Goal: Use online tool/utility: Utilize a website feature to perform a specific function

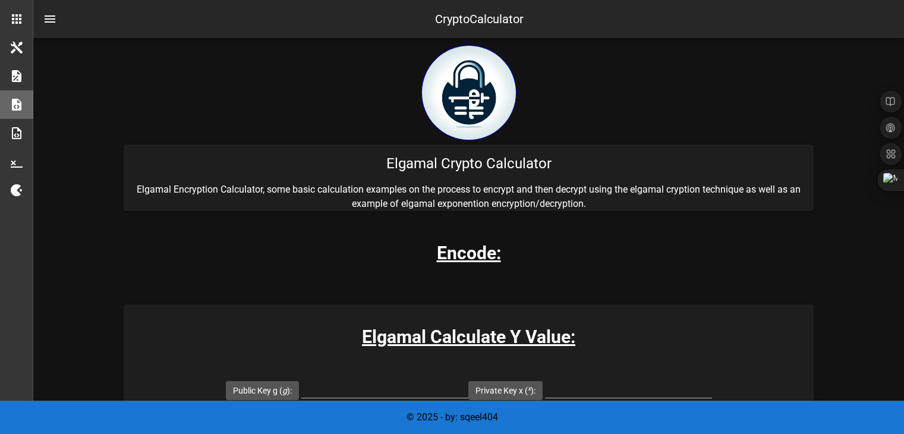
scroll to position [116, 0]
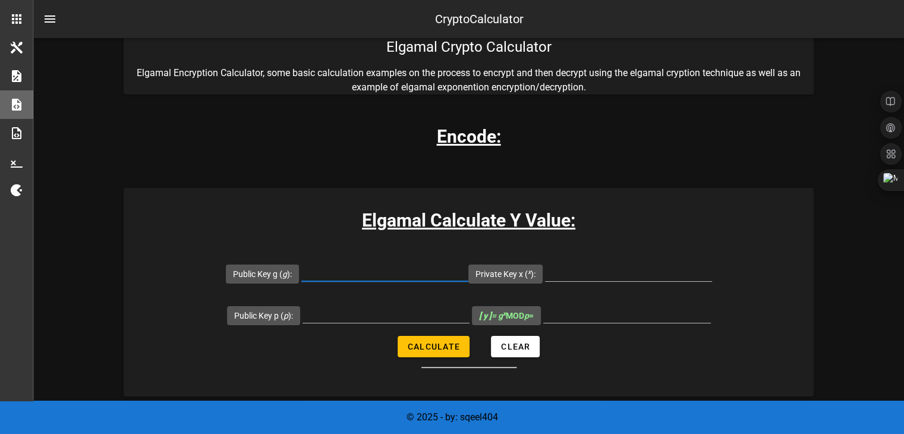
click at [340, 267] on input "Public Key g ( g ):" at bounding box center [384, 271] width 167 height 19
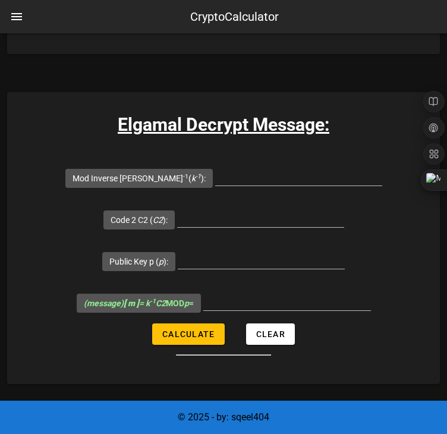
scroll to position [2659, 0]
click at [207, 263] on input "Public Key p ( p ):" at bounding box center [261, 259] width 167 height 19
click at [202, 255] on input "Public Key p ( p ):" at bounding box center [261, 259] width 167 height 19
paste input "14912432766367177751"
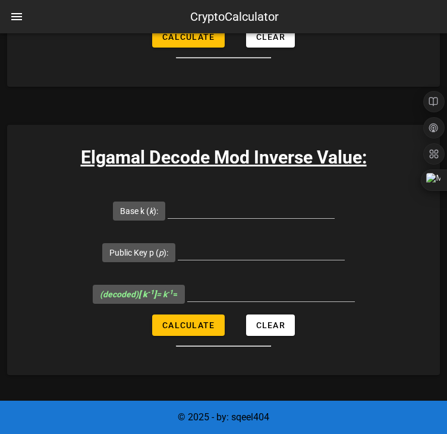
scroll to position [2338, 0]
type input "14912432766367177751"
click at [216, 255] on input "Public Key p ( p ):" at bounding box center [261, 250] width 167 height 19
paste input "14912432766367177751"
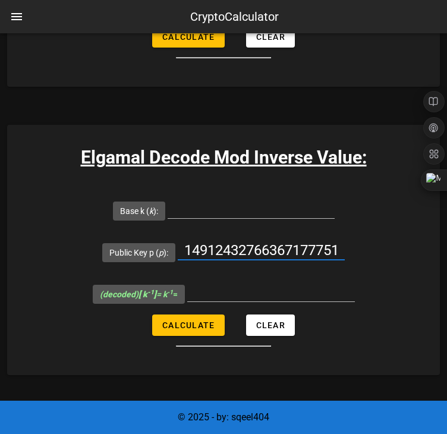
scroll to position [0, 5]
type input "14912432766367177751"
click at [185, 203] on input "Base k ( k ):" at bounding box center [251, 208] width 167 height 19
paste input "8201777436716393968"
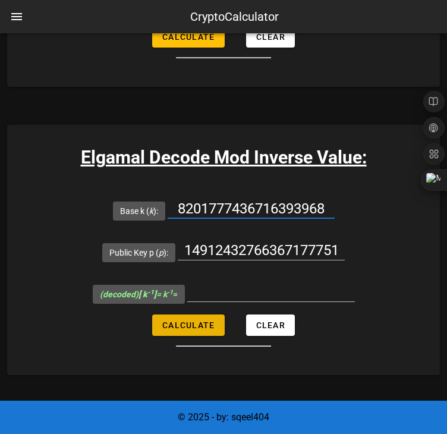
type input "8201777436716393968"
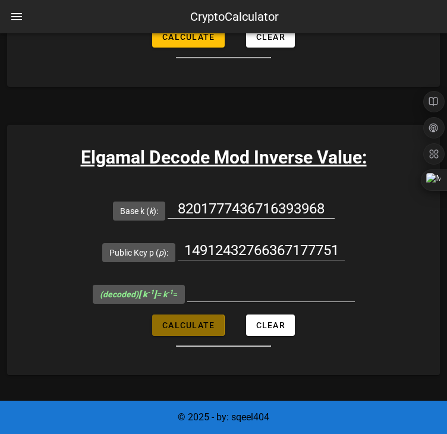
click at [192, 326] on span "Calculate" at bounding box center [188, 325] width 53 height 10
type input "13313002482680789032"
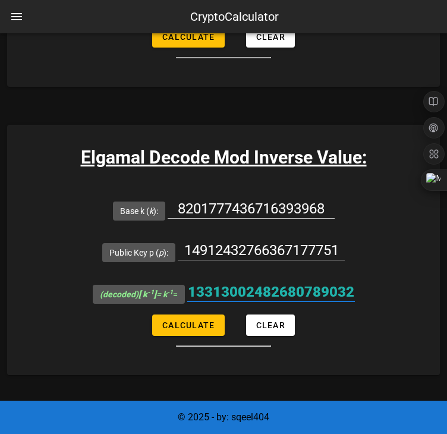
scroll to position [0, 5]
drag, startPoint x: 197, startPoint y: 291, endPoint x: 419, endPoint y: 304, distance: 223.2
click at [419, 304] on form "Base k ( k ): 8201777436716393968 Public Key p ( p ): 14912432766367177751 (dec…" at bounding box center [223, 268] width 433 height 157
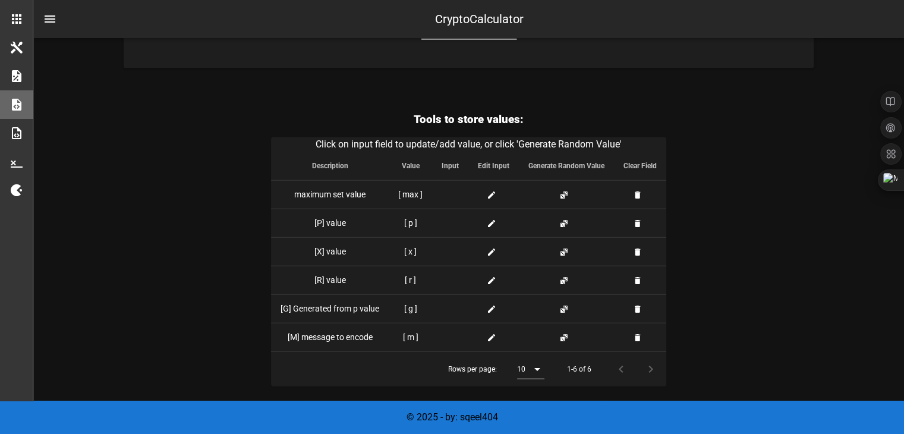
scroll to position [3006, 0]
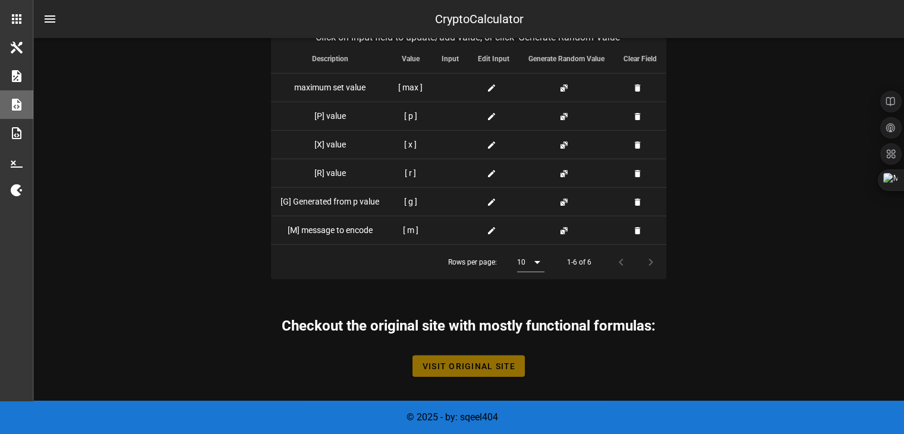
click at [475, 361] on span "Visit Original Site" at bounding box center [469, 366] width 94 height 10
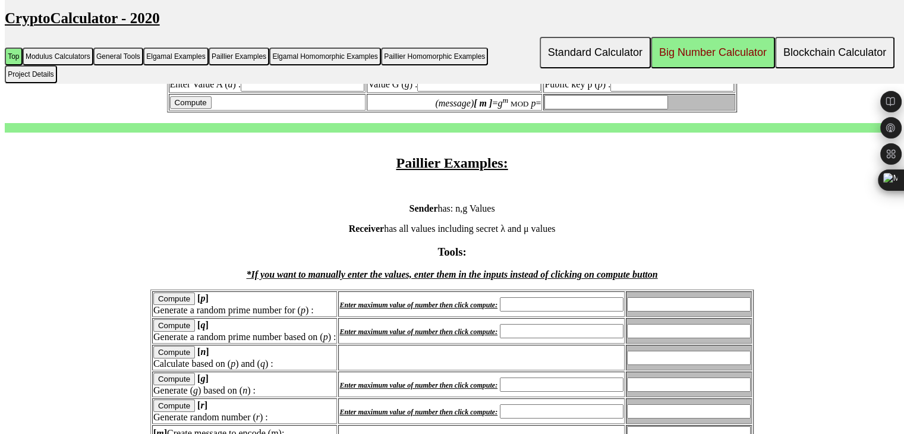
scroll to position [2650, 0]
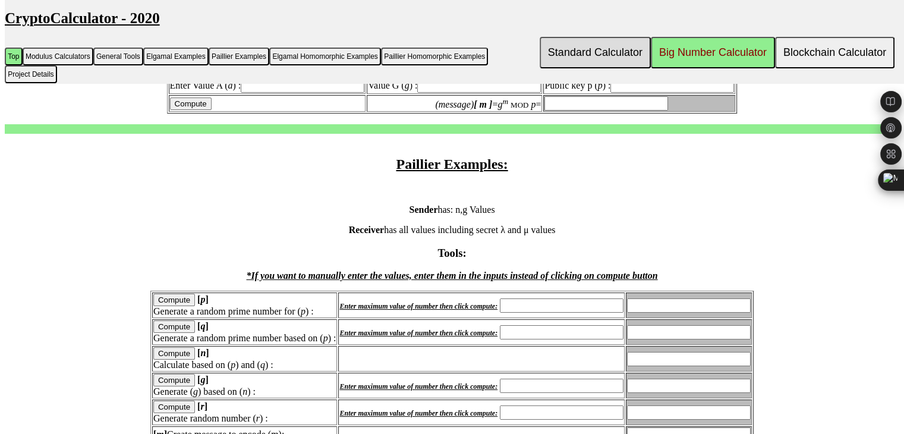
click at [601, 49] on button "Standard Calculator" at bounding box center [594, 52] width 111 height 31
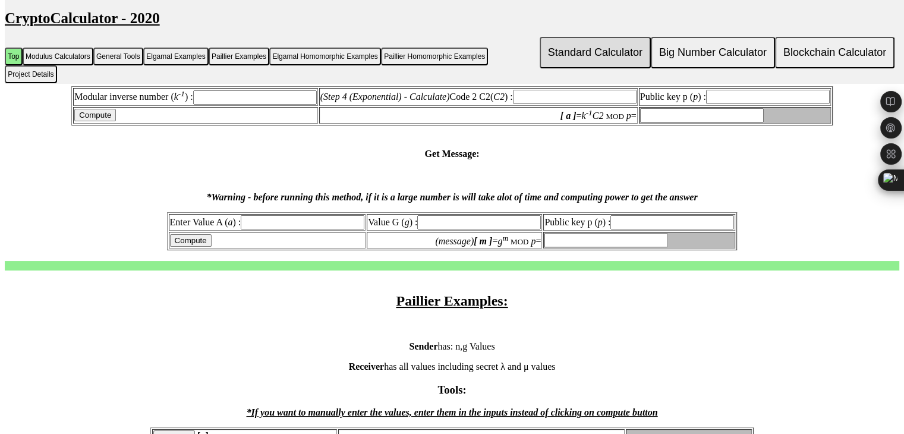
scroll to position [2509, 0]
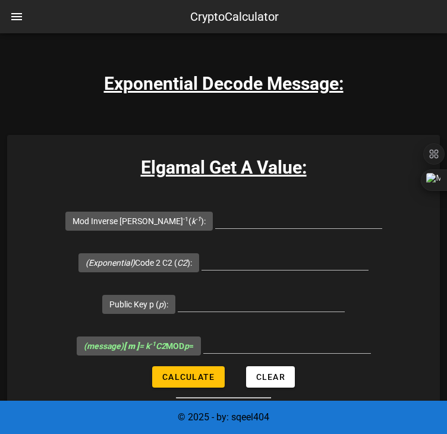
scroll to position [3015, 0]
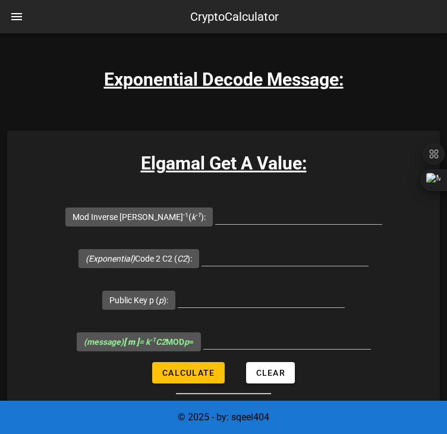
click at [117, 240] on div "(Exponential) Code 2 C2 ( C2 ):" at bounding box center [223, 258] width 290 height 42
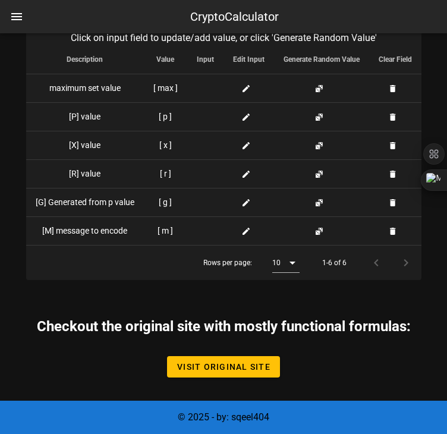
scroll to position [3805, 0]
